Goal: Navigation & Orientation: Find specific page/section

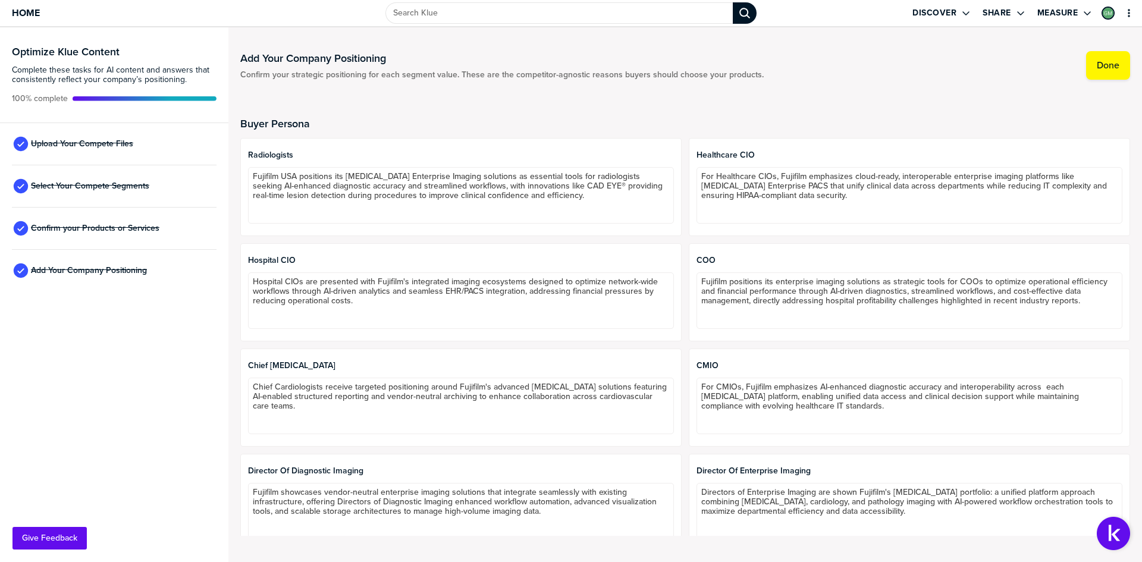
click at [353, 165] on div at bounding box center [461, 163] width 426 height 7
click at [324, 152] on span "Radiologists" at bounding box center [461, 155] width 426 height 10
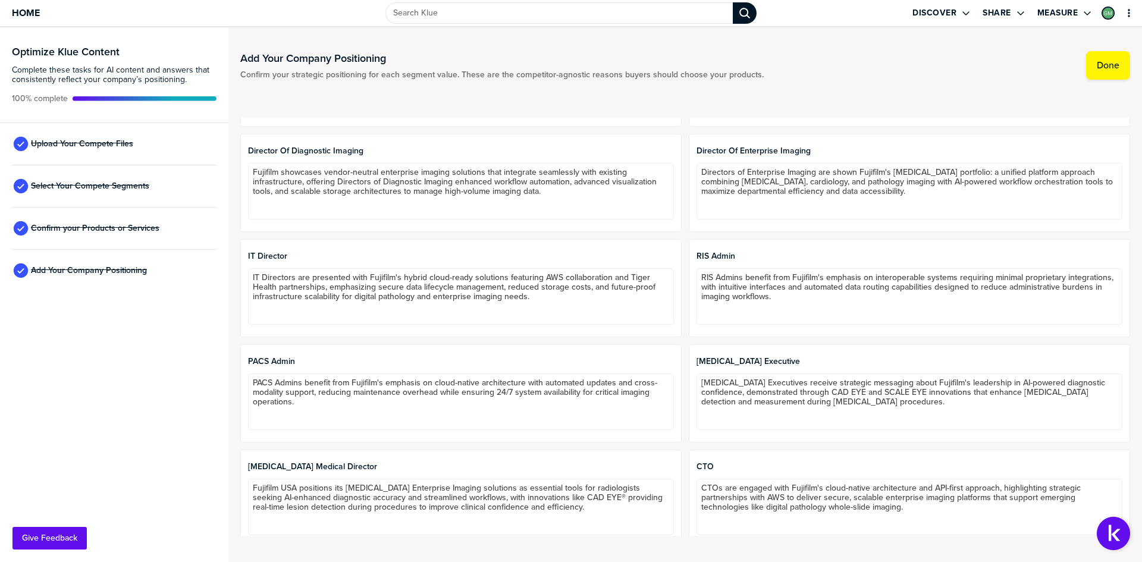
scroll to position [112, 0]
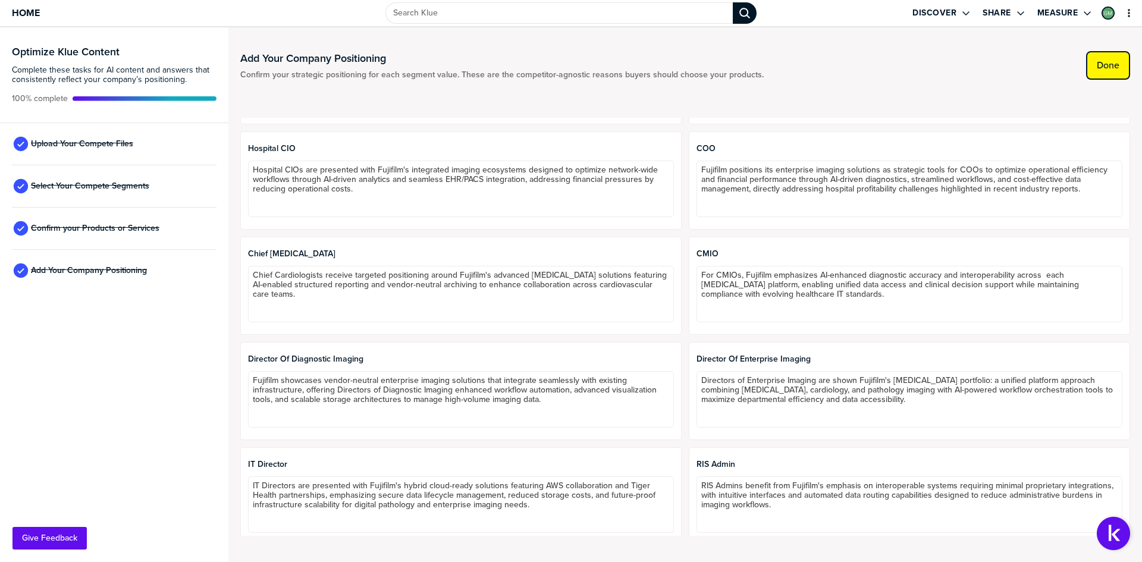
click at [1112, 58] on button "Done" at bounding box center [1108, 65] width 44 height 29
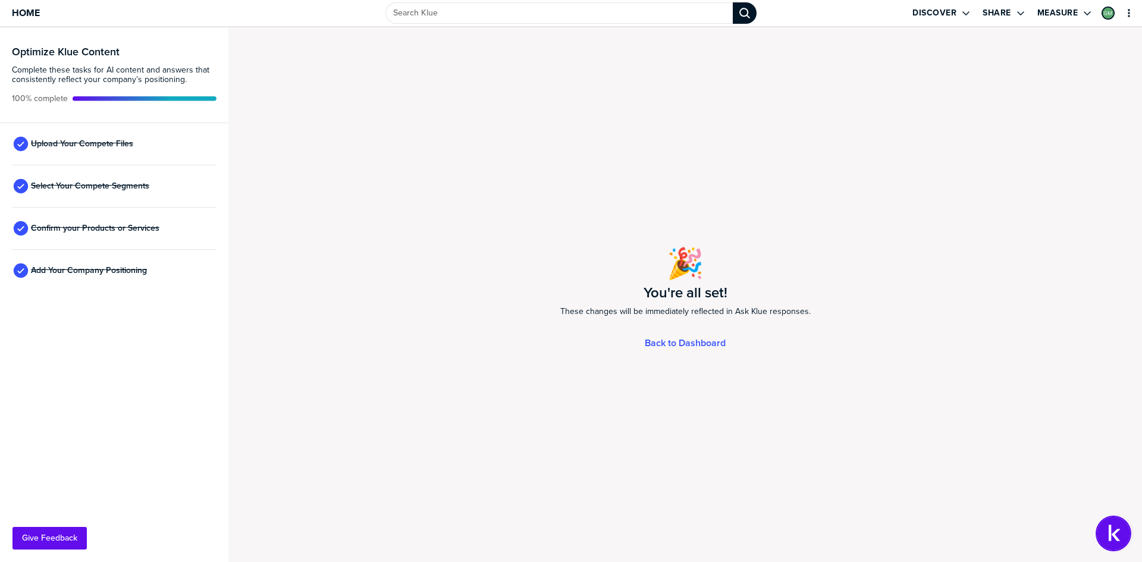
click at [1121, 541] on img "Open Support Center" at bounding box center [1113, 533] width 33 height 33
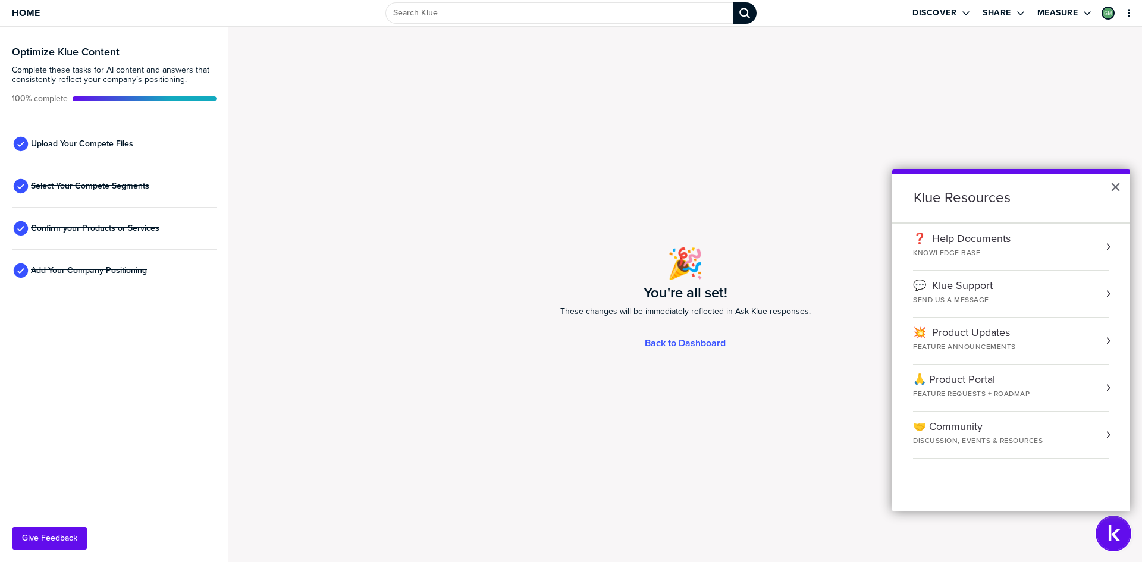
click at [1120, 541] on img "Open Support Center" at bounding box center [1113, 533] width 33 height 33
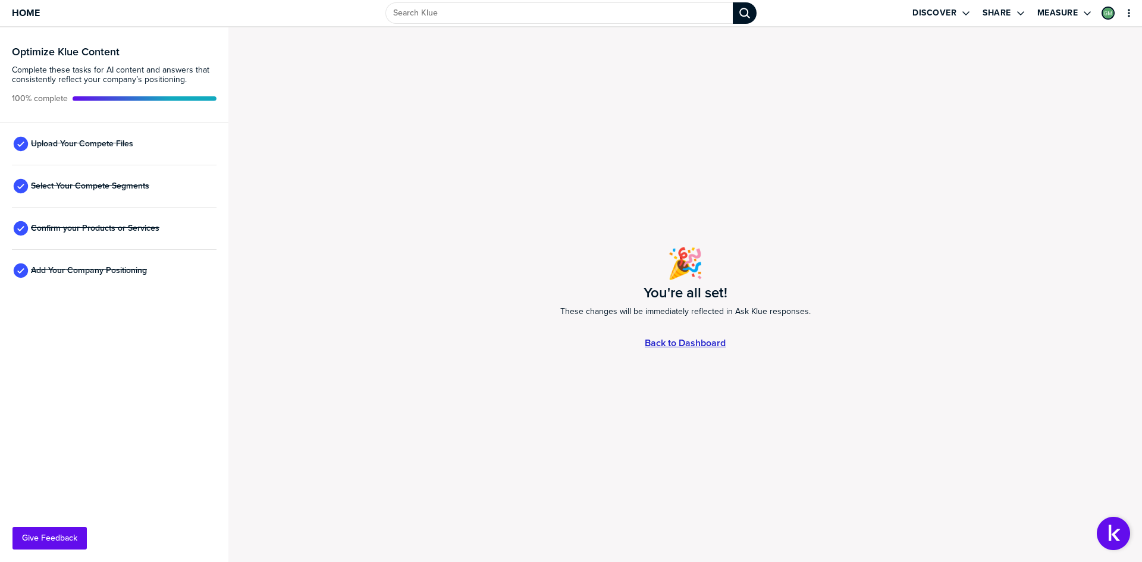
click at [715, 344] on link "Back to Dashboard" at bounding box center [685, 343] width 81 height 10
